Goal: Transaction & Acquisition: Book appointment/travel/reservation

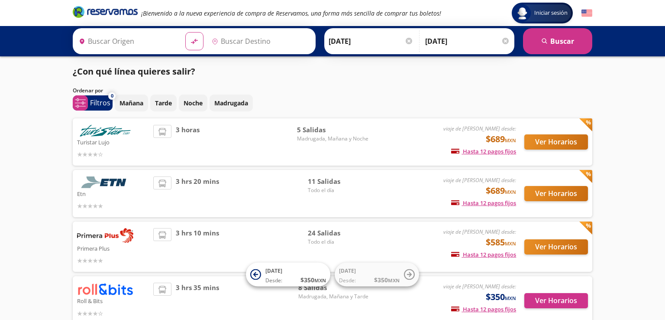
type input "[GEOGRAPHIC_DATA], [GEOGRAPHIC_DATA]"
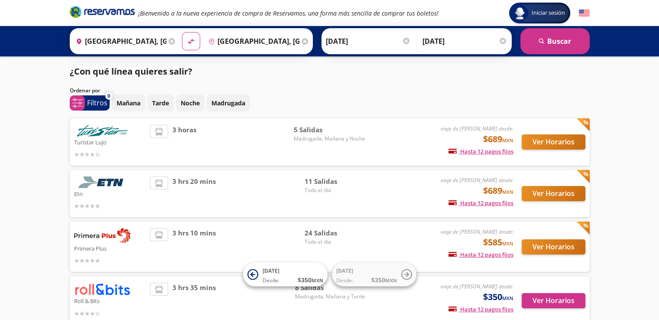
scroll to position [53, 0]
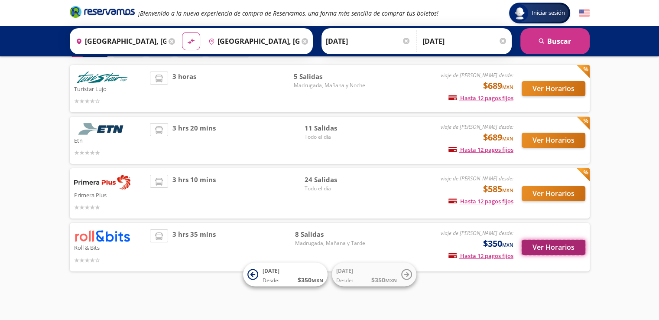
click at [543, 248] on button "Ver Horarios" at bounding box center [553, 246] width 64 height 15
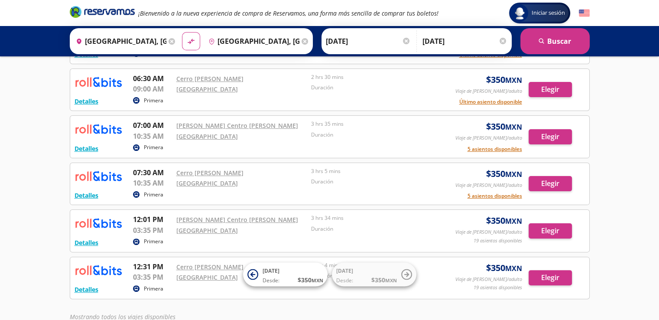
scroll to position [235, 0]
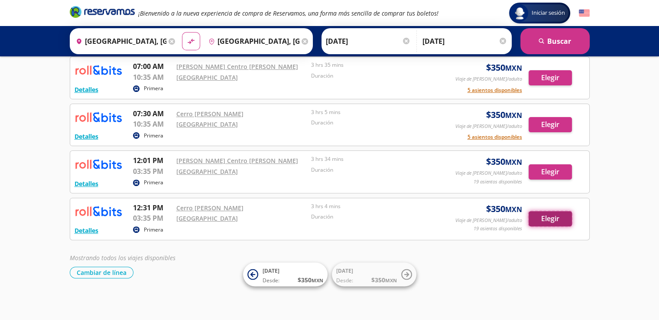
click at [537, 216] on button "Elegir" at bounding box center [549, 218] width 43 height 15
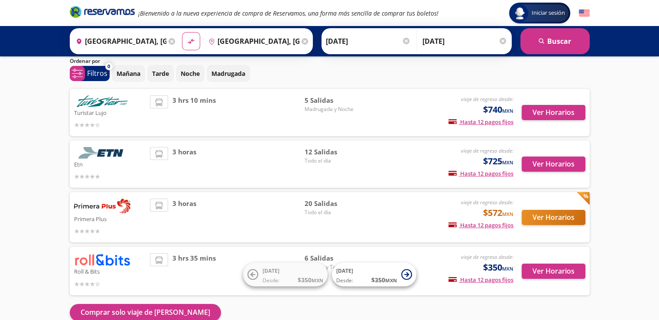
scroll to position [74, 0]
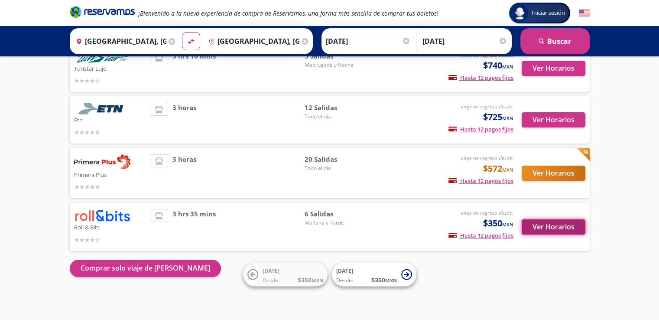
click at [543, 226] on button "Ver Horarios" at bounding box center [553, 226] width 64 height 15
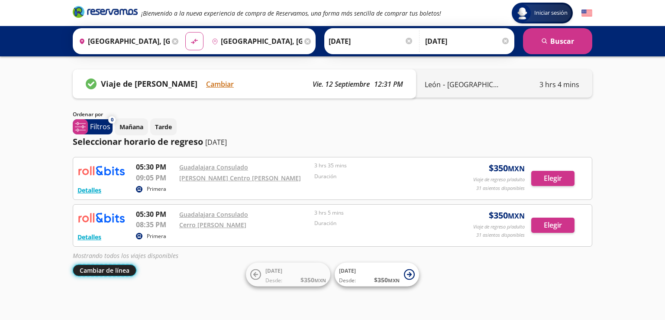
click at [98, 268] on button "Cambiar de línea" at bounding box center [105, 270] width 64 height 12
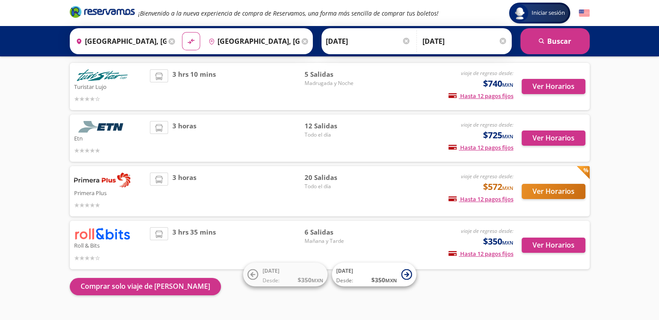
scroll to position [59, 0]
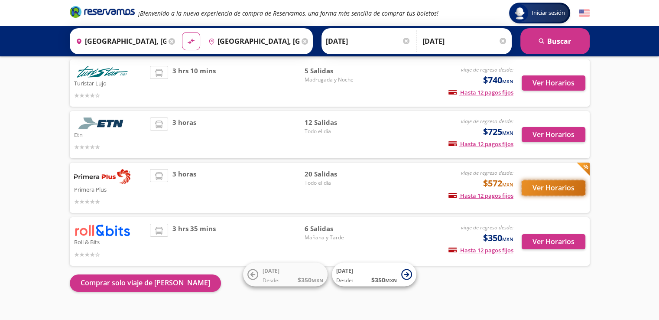
click at [557, 185] on button "Ver Horarios" at bounding box center [553, 187] width 64 height 15
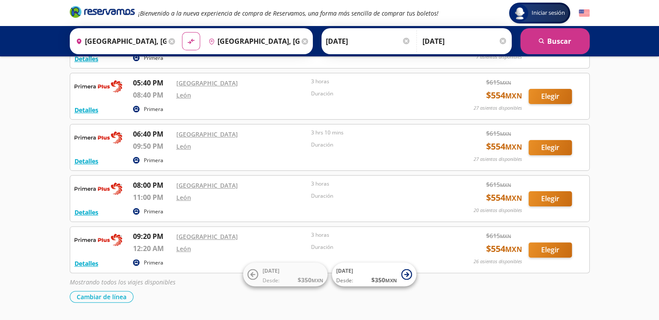
scroll to position [211, 0]
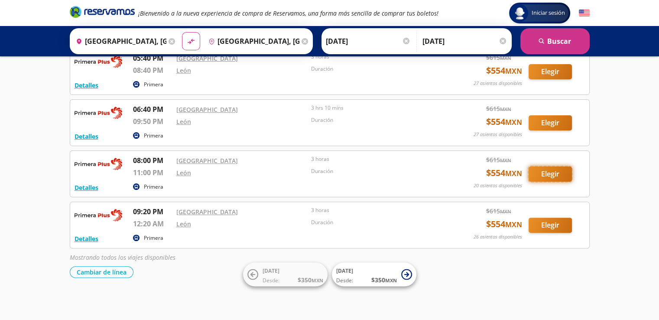
click at [550, 169] on button "Elegir" at bounding box center [549, 173] width 43 height 15
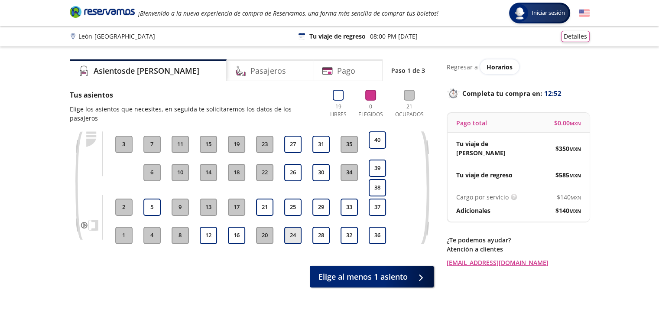
click at [293, 226] on button "24" at bounding box center [292, 234] width 17 height 17
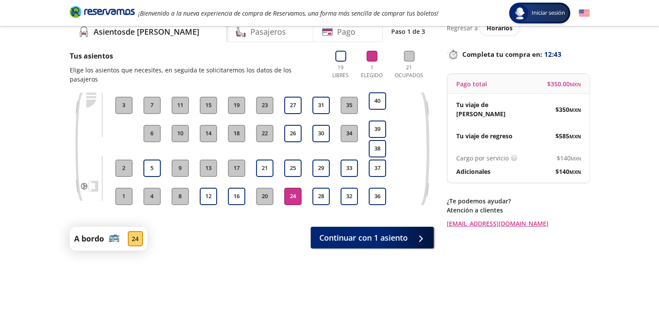
scroll to position [56, 0]
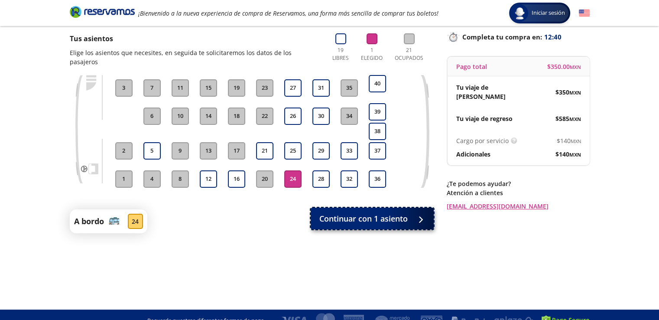
click at [377, 213] on span "Continuar con 1 asiento" at bounding box center [363, 219] width 88 height 12
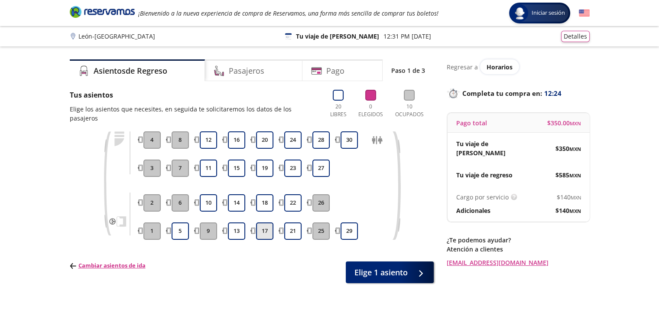
click at [259, 222] on button "17" at bounding box center [264, 230] width 17 height 17
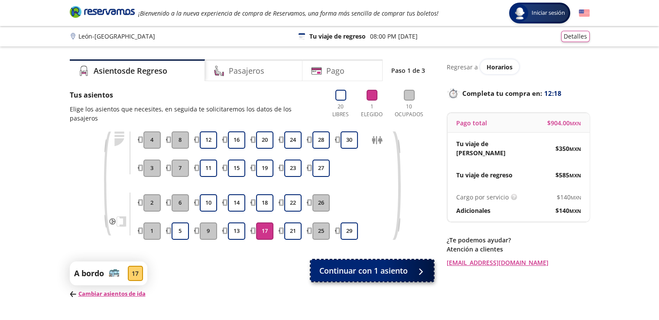
click at [396, 265] on span "Continuar con 1 asiento" at bounding box center [363, 271] width 88 height 12
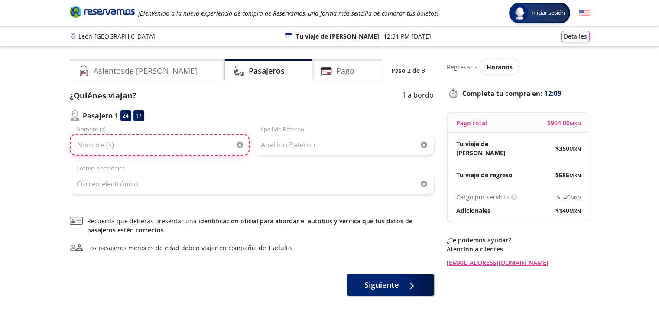
click at [178, 145] on input "Nombre (s)" at bounding box center [160, 145] width 180 height 22
type input "[PERSON_NAME] DE [PERSON_NAME]"
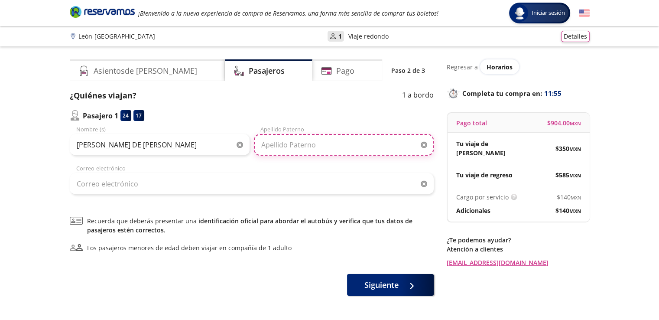
click at [315, 148] on input "Apellido Paterno" at bounding box center [344, 145] width 180 height 22
type input "[PERSON_NAME]"
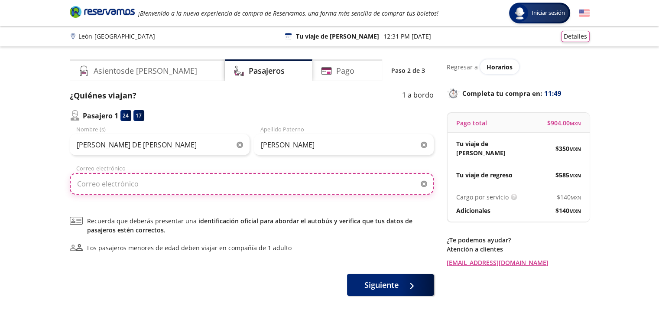
click at [218, 184] on input "Correo electrónico" at bounding box center [252, 184] width 364 height 22
type input "[EMAIL_ADDRESS][DOMAIN_NAME]"
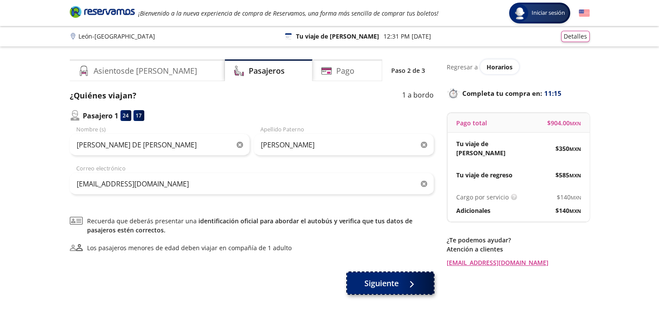
click at [391, 282] on span "Siguiente" at bounding box center [381, 283] width 34 height 12
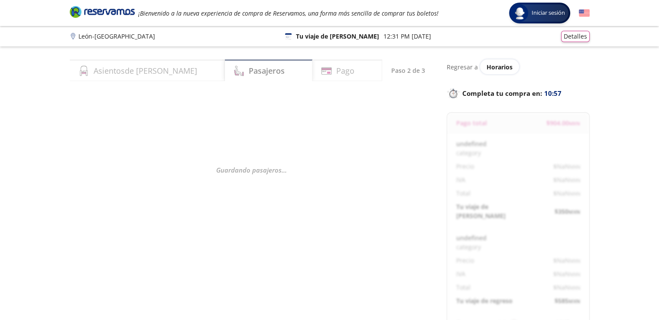
select select "MX"
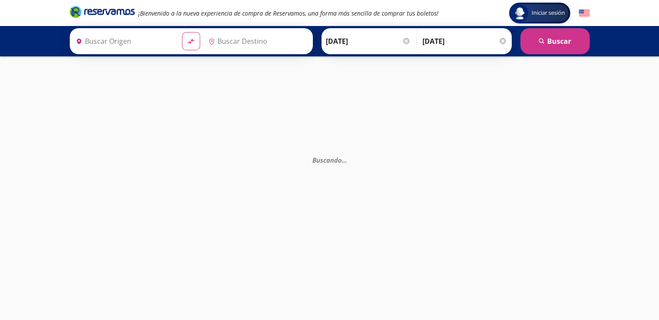
type input "[GEOGRAPHIC_DATA], [GEOGRAPHIC_DATA]"
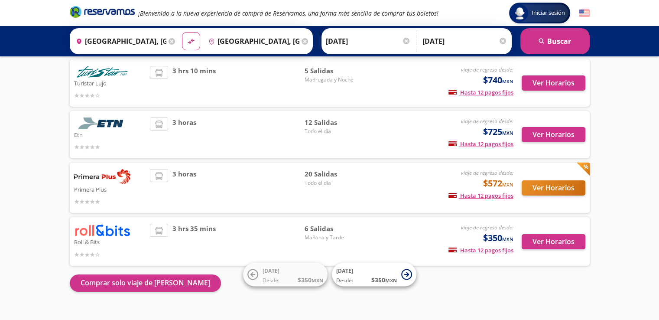
scroll to position [74, 0]
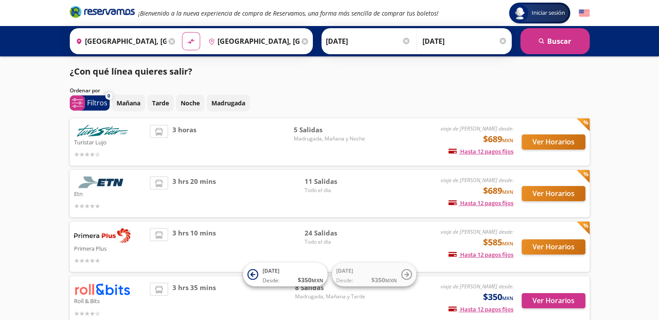
scroll to position [53, 0]
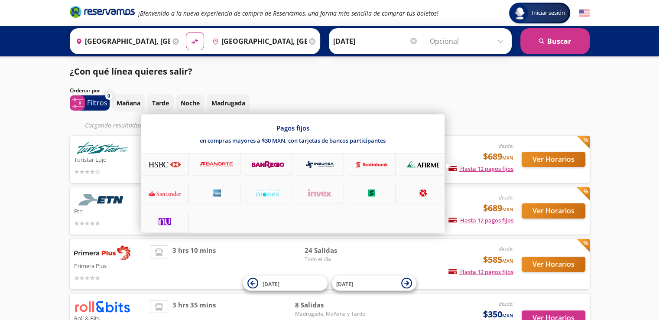
scroll to position [71, 0]
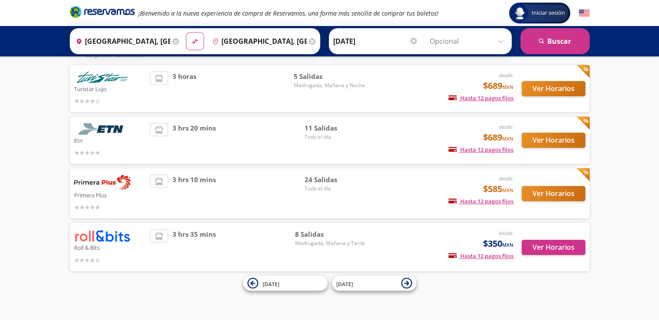
click at [475, 243] on div "desde: $350 MXN Hasta 12 pagos fijos Pagos fijos en compras mayores a $30 MXN, …" at bounding box center [440, 246] width 143 height 35
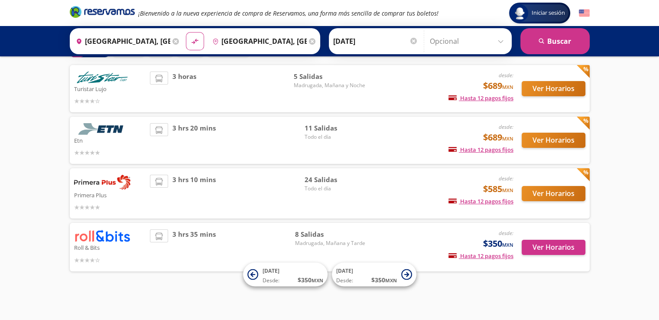
scroll to position [53, 0]
click at [532, 247] on button "Ver Horarios" at bounding box center [553, 246] width 64 height 15
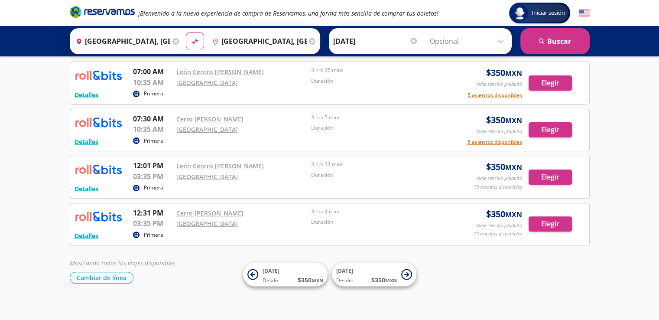
scroll to position [235, 0]
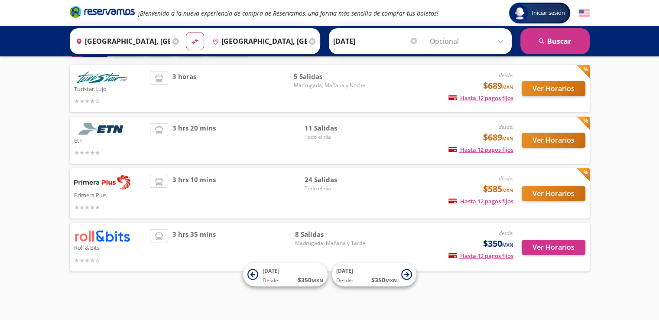
scroll to position [53, 0]
click at [545, 191] on button "Ver Horarios" at bounding box center [553, 193] width 64 height 15
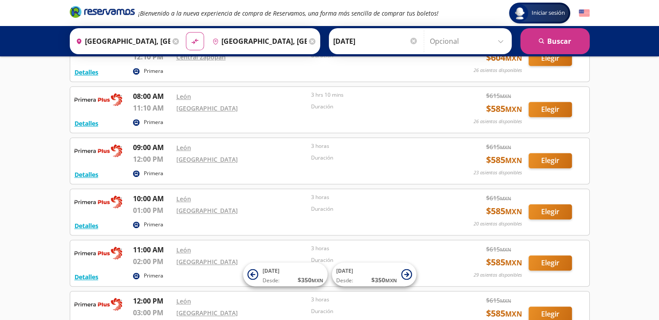
scroll to position [414, 0]
click at [370, 207] on p "Duración" at bounding box center [376, 209] width 131 height 8
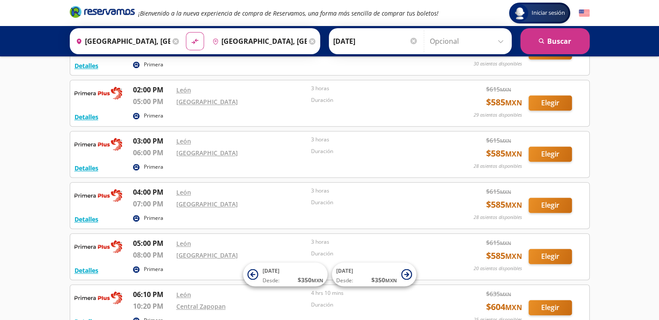
scroll to position [728, 0]
click at [200, 148] on link "[GEOGRAPHIC_DATA]" at bounding box center [206, 152] width 61 height 8
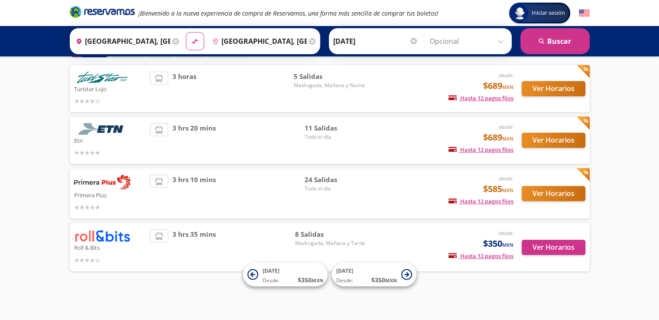
scroll to position [53, 0]
click at [554, 244] on button "Ver Horarios" at bounding box center [553, 246] width 64 height 15
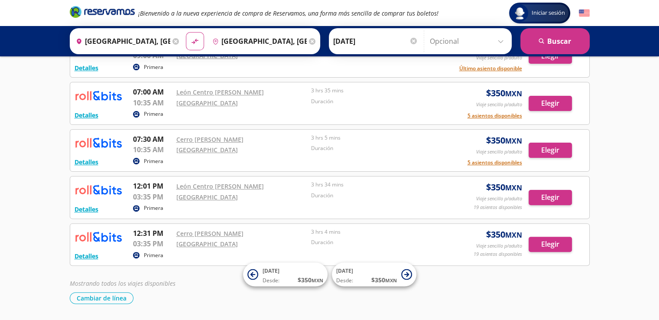
scroll to position [210, 0]
click at [213, 239] on link "[GEOGRAPHIC_DATA]" at bounding box center [206, 243] width 61 height 8
click at [207, 241] on link "[GEOGRAPHIC_DATA]" at bounding box center [206, 243] width 61 height 8
click at [208, 242] on link "[GEOGRAPHIC_DATA]" at bounding box center [206, 243] width 61 height 8
